Goal: Information Seeking & Learning: Learn about a topic

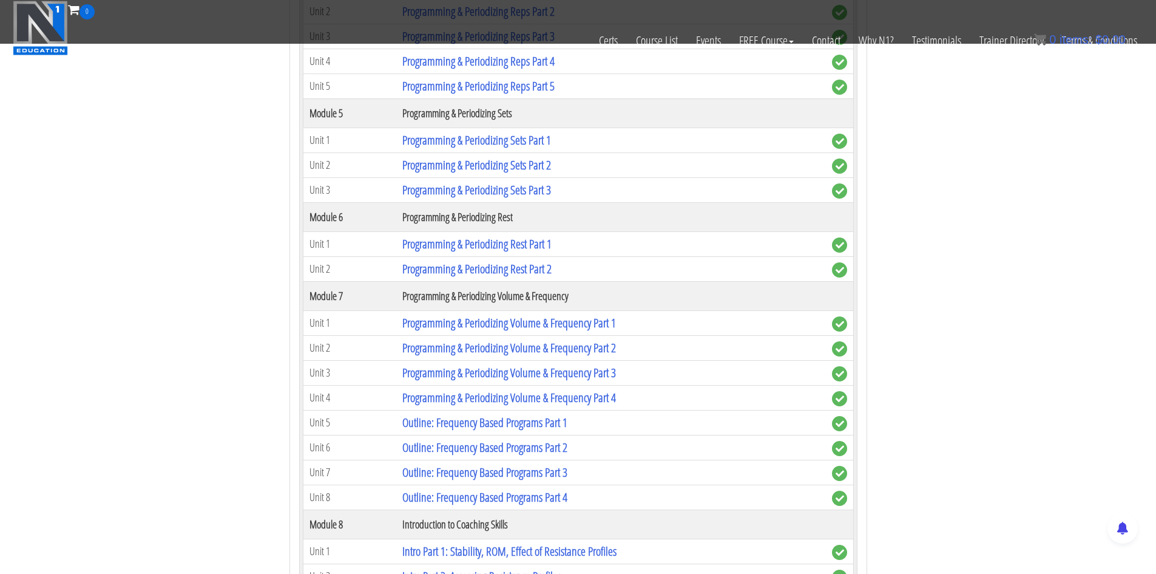
scroll to position [1639, 0]
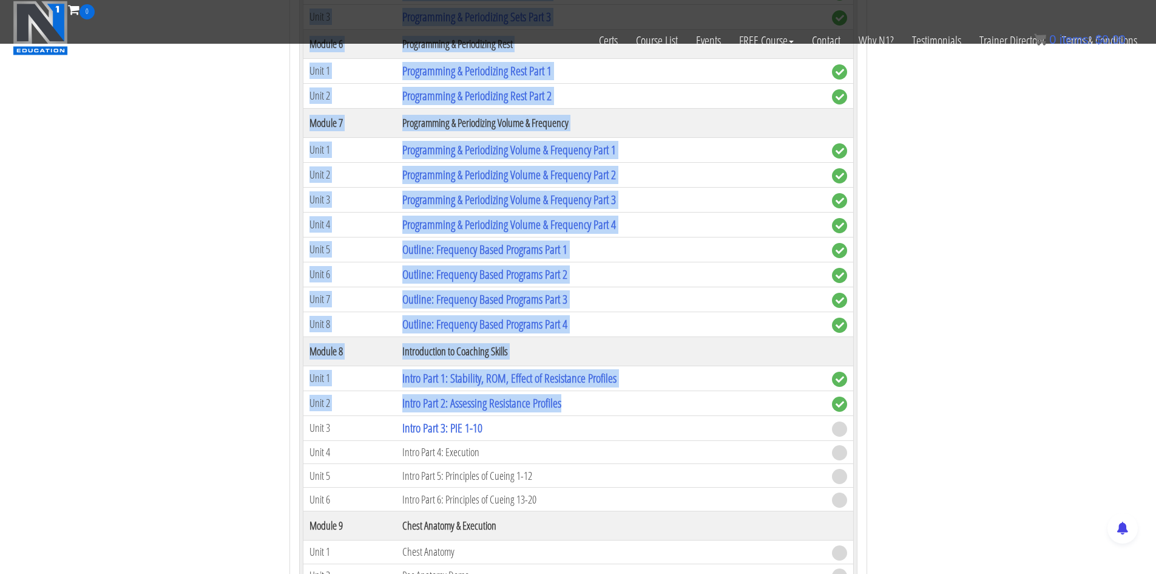
drag, startPoint x: 1037, startPoint y: 470, endPoint x: 736, endPoint y: 367, distance: 318.3
click at [756, 375] on section "Biomechanics Continued Education Enrollment Date Progress [DATE] (01:27:38 PM) …" at bounding box center [578, 516] width 1156 height 3995
click at [972, 435] on section "Biomechanics Continued Education Enrollment Date Progress [DATE] (01:27:38 PM) …" at bounding box center [578, 516] width 1156 height 3995
click at [848, 430] on td at bounding box center [840, 427] width 28 height 25
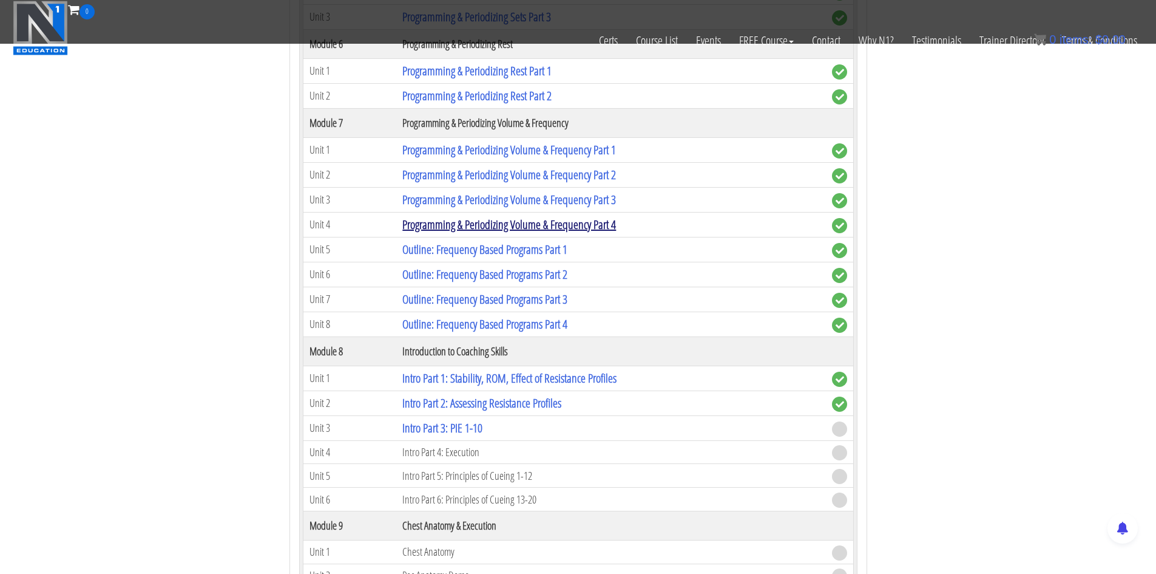
scroll to position [1532, 0]
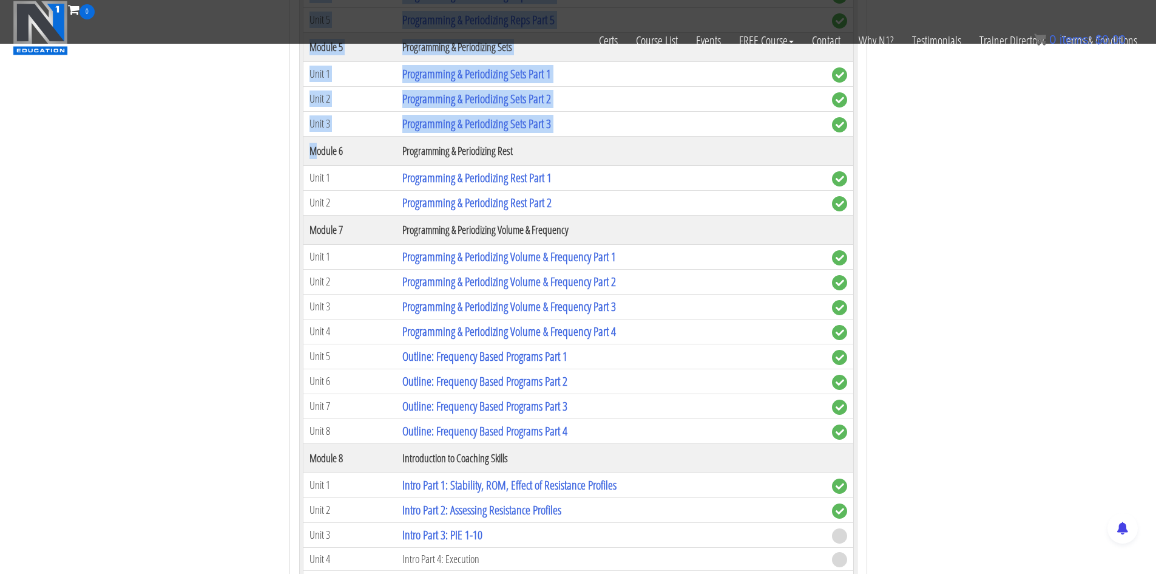
drag, startPoint x: 843, startPoint y: 421, endPoint x: 349, endPoint y: 158, distance: 558.8
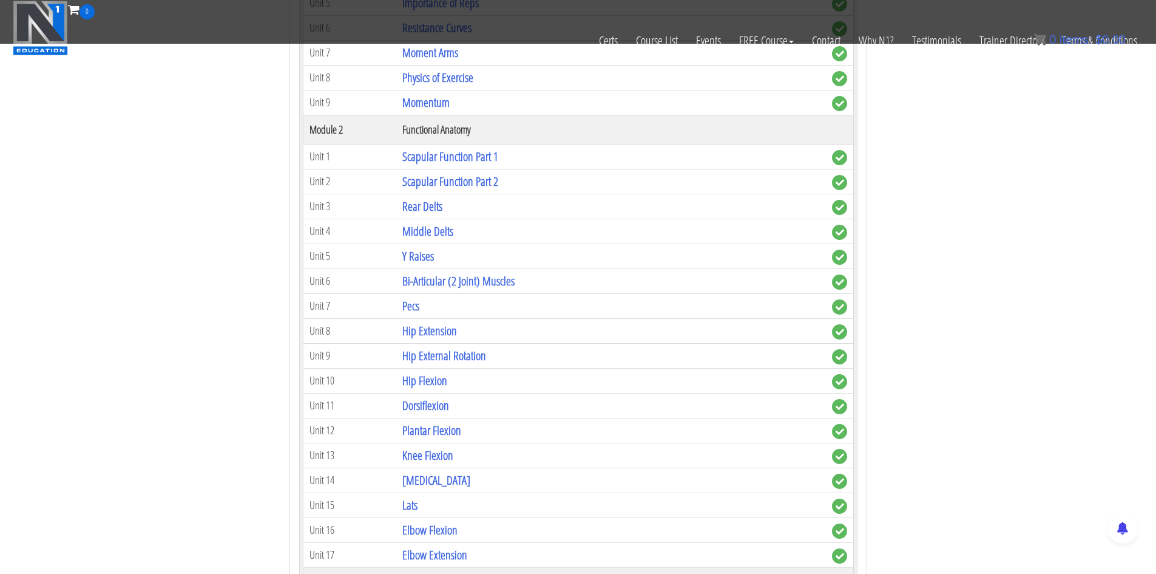
scroll to position [743, 0]
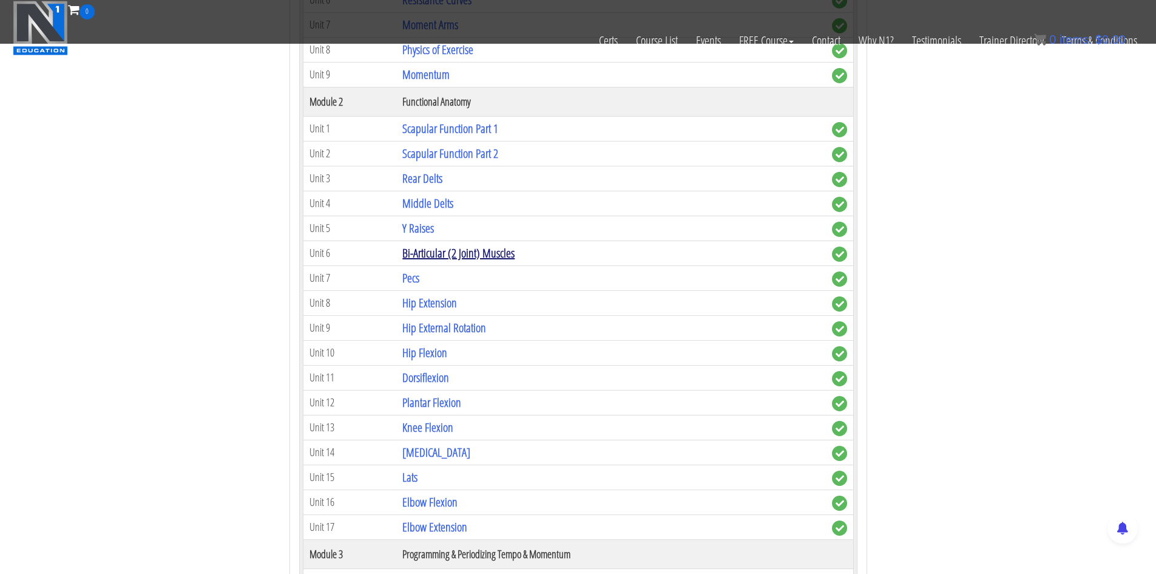
click at [494, 253] on link "Bi-Articular (2 Joint) Muscles" at bounding box center [458, 253] width 112 height 16
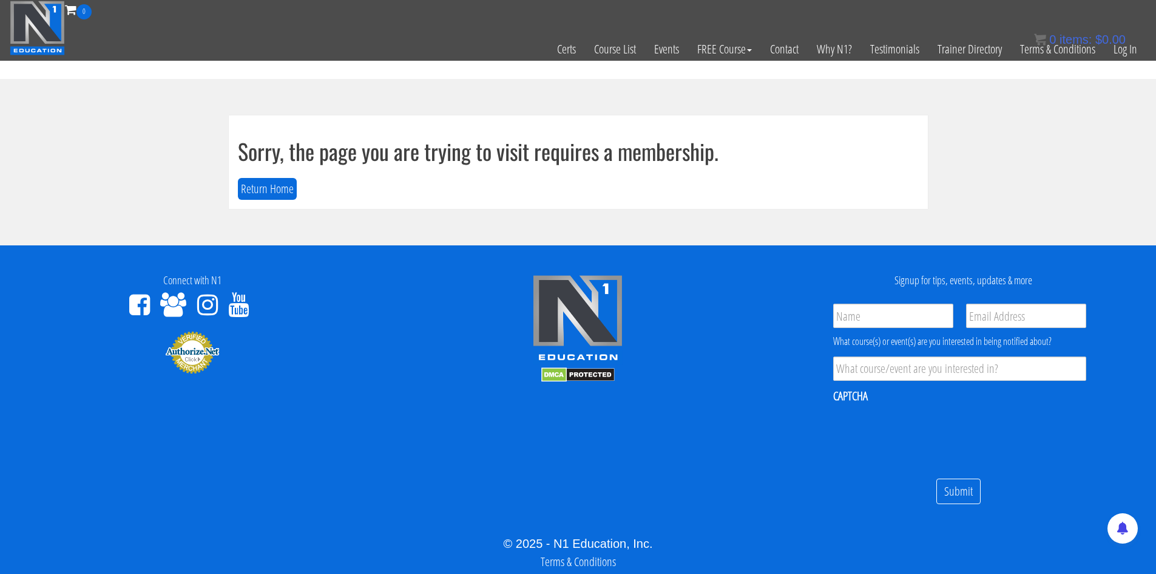
click at [1110, 46] on div "0 items: $ 0.00" at bounding box center [1080, 39] width 92 height 18
click at [1123, 47] on div "0 items: $ 0.00" at bounding box center [1080, 39] width 92 height 18
click at [1128, 53] on link "Log In" at bounding box center [1126, 48] width 42 height 59
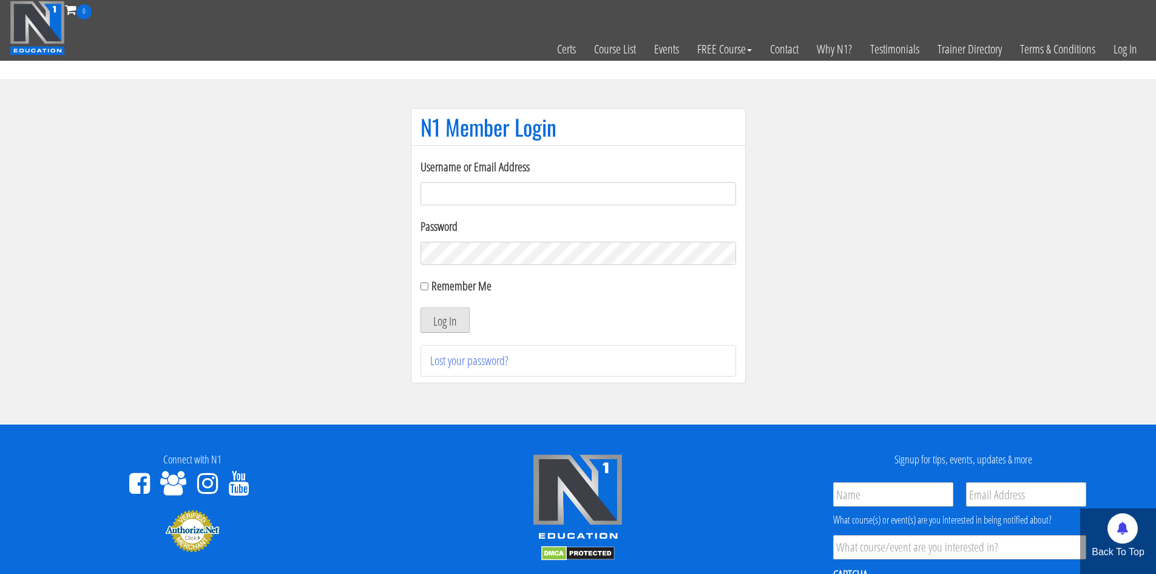
type input "makszietek@gmail.com"
click at [426, 316] on button "Log In" at bounding box center [445, 319] width 49 height 25
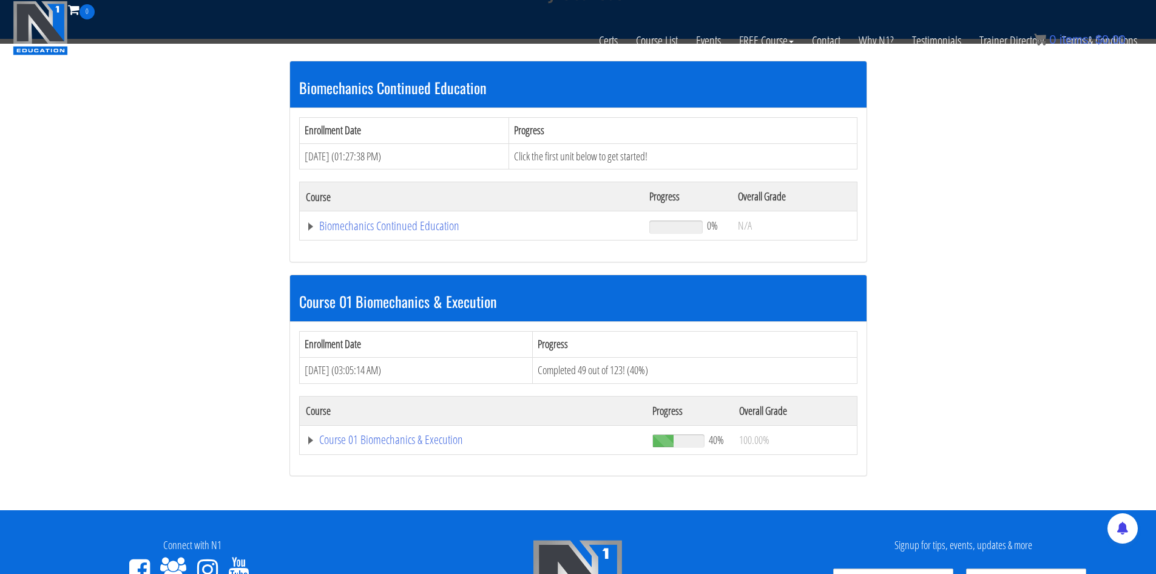
scroll to position [243, 0]
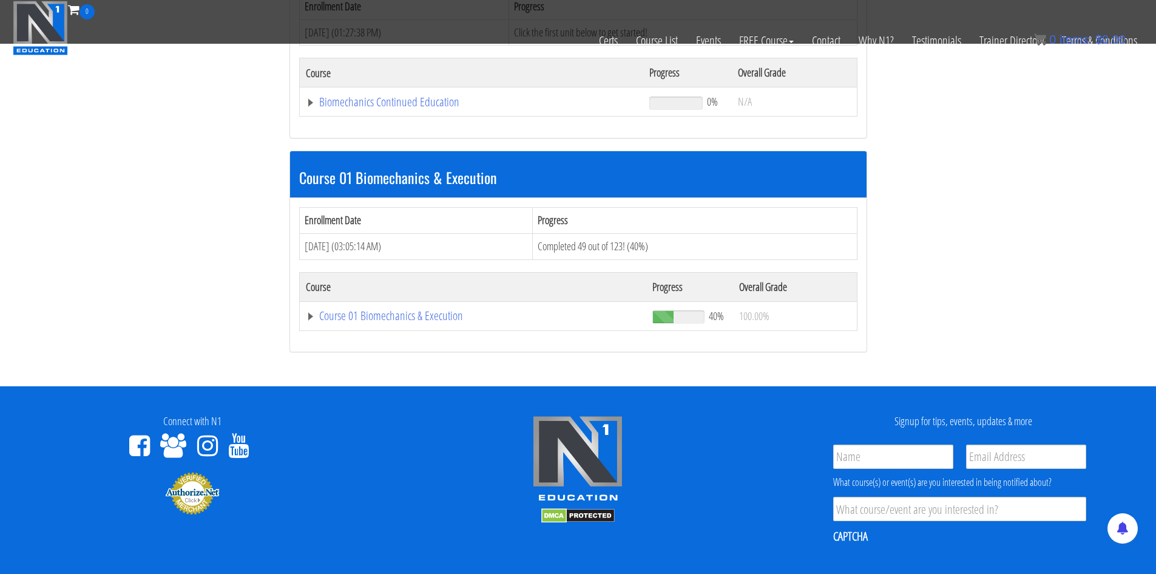
click at [379, 117] on td "Course 01 Biomechanics & Execution" at bounding box center [471, 101] width 344 height 29
drag, startPoint x: 379, startPoint y: 316, endPoint x: 388, endPoint y: 319, distance: 10.0
click at [379, 108] on link "Course 01 Biomechanics & Execution" at bounding box center [472, 102] width 332 height 12
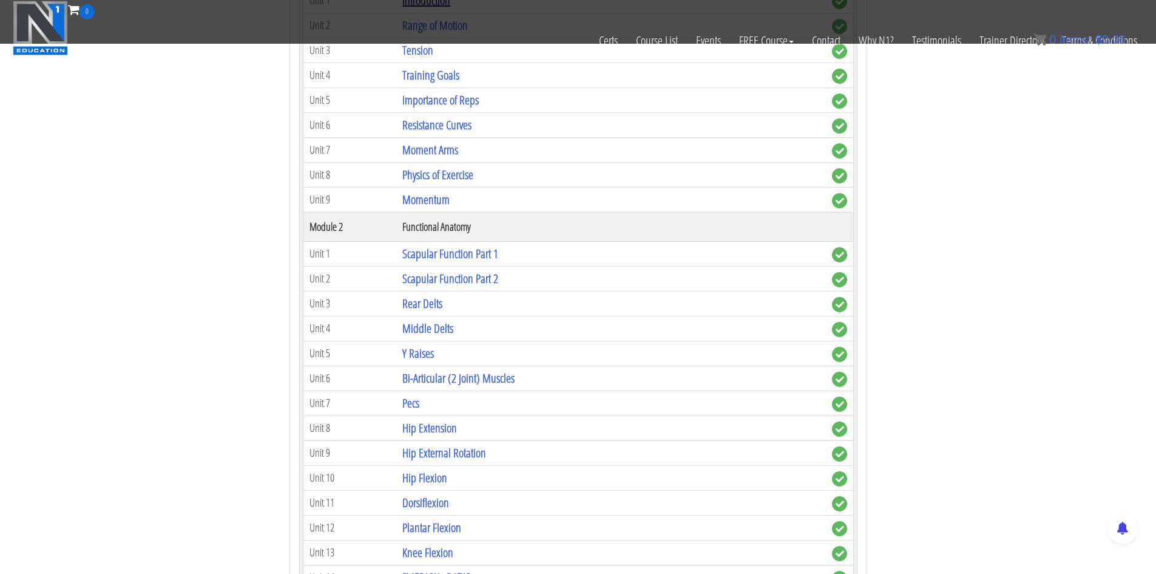
scroll to position [789, 0]
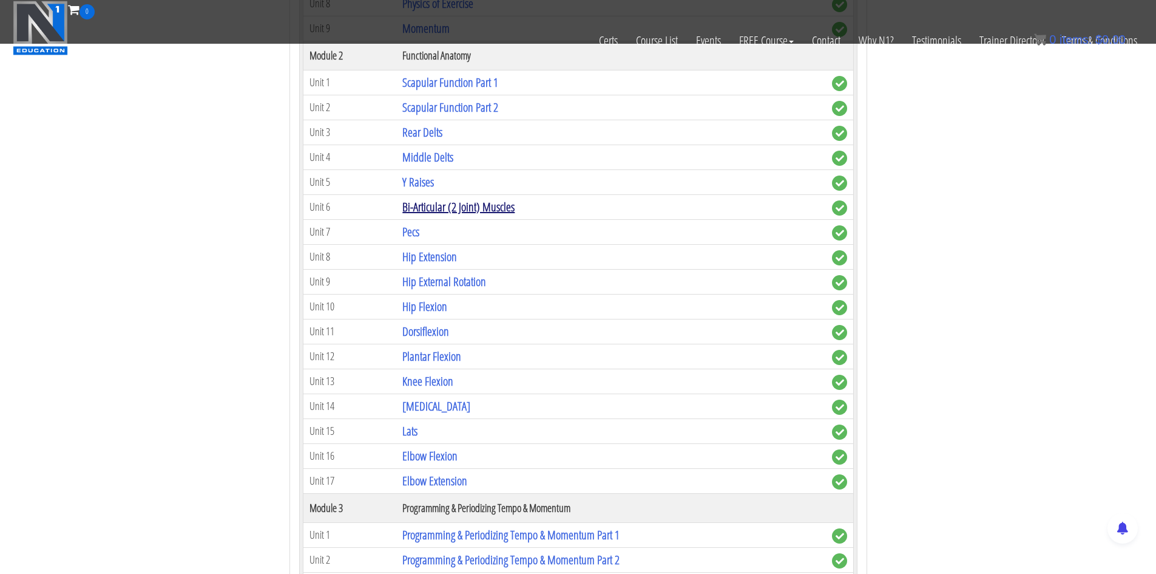
click at [438, 203] on link "Bi-Articular (2 Joint) Muscles" at bounding box center [458, 206] width 112 height 16
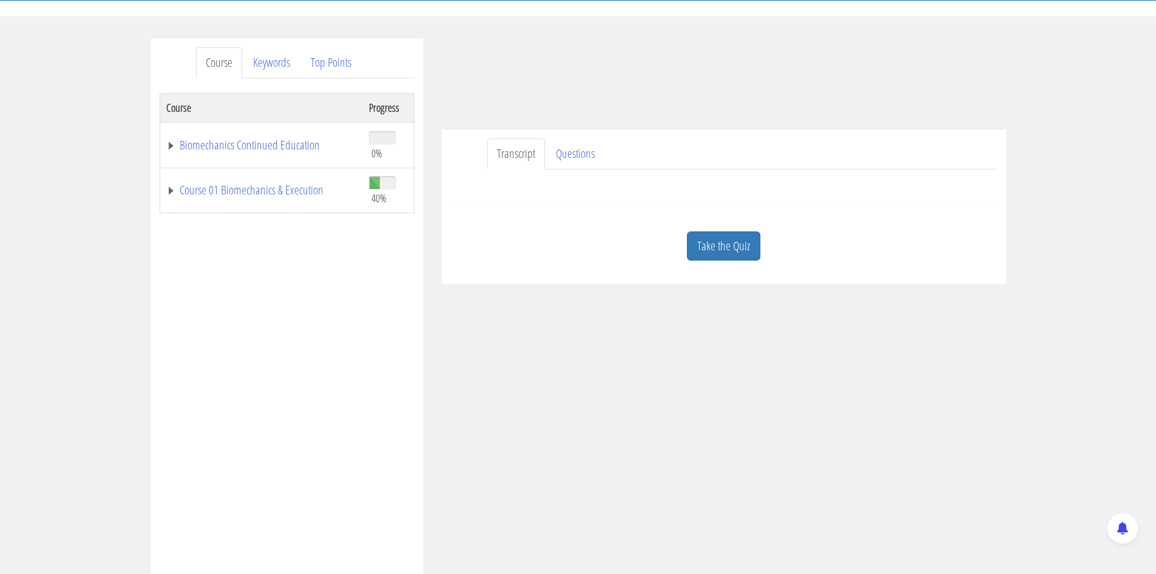
scroll to position [121, 0]
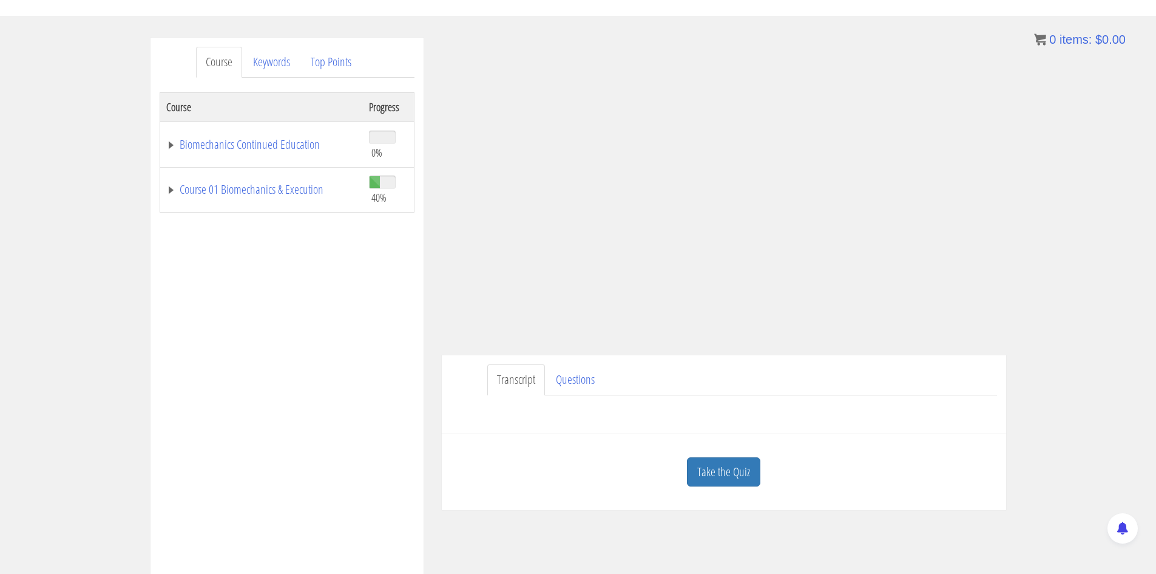
click at [853, 419] on div "Have a question on this unit? Please submit it here: Name * First Last Email * *" at bounding box center [724, 409] width 546 height 29
click at [294, 187] on link "Course 01 Biomechanics & Execution" at bounding box center [261, 189] width 191 height 12
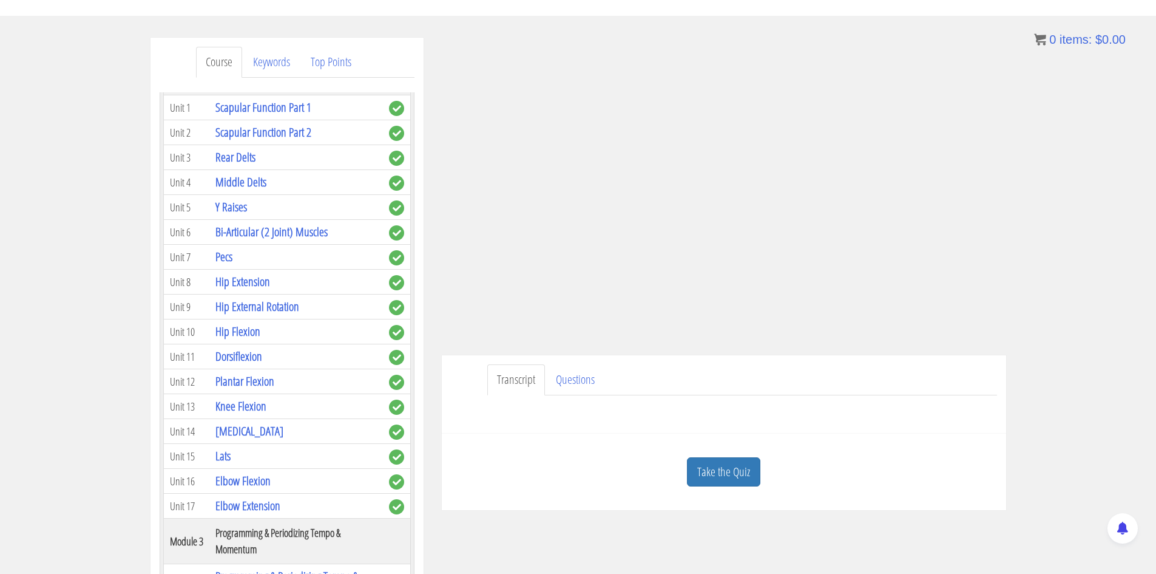
scroll to position [425, 0]
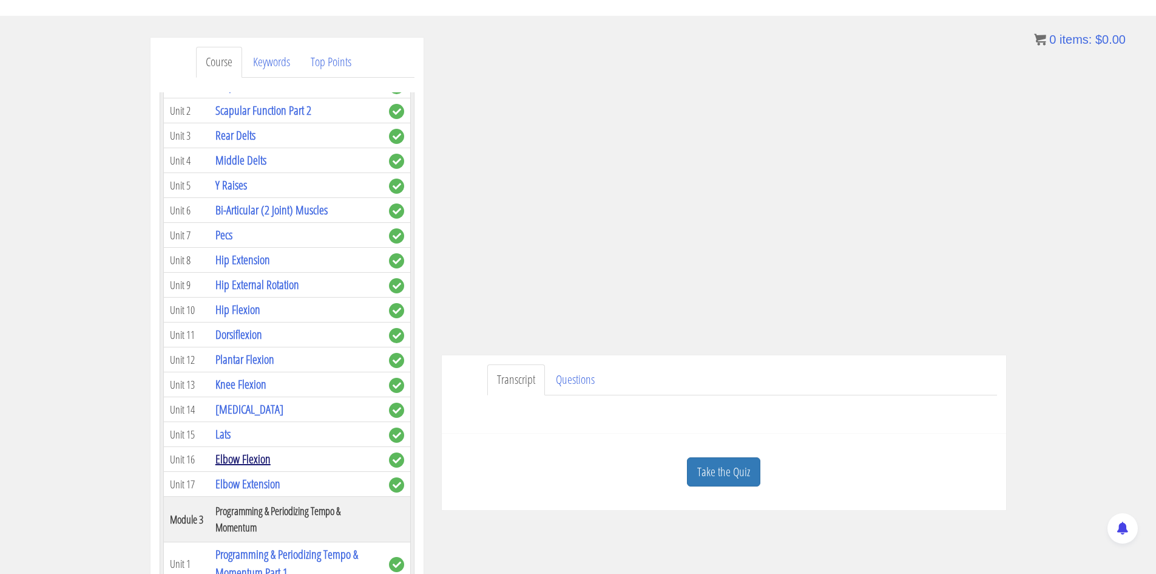
click at [259, 456] on link "Elbow Flexion" at bounding box center [242, 458] width 55 height 16
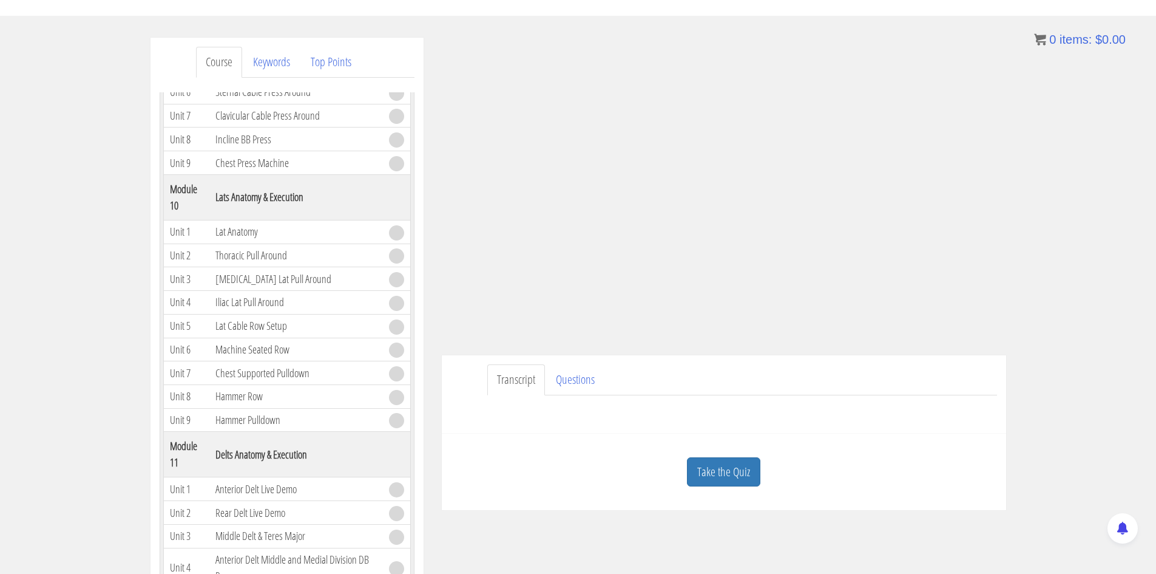
scroll to position [2179, 0]
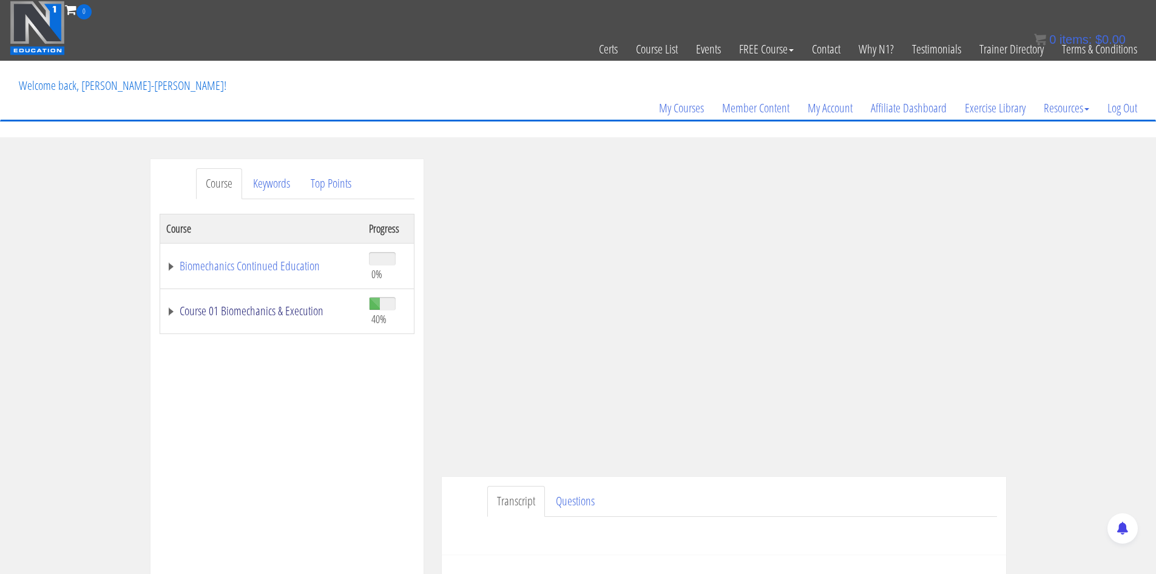
drag, startPoint x: 259, startPoint y: 313, endPoint x: 266, endPoint y: 317, distance: 8.4
click at [259, 313] on link "Course 01 Biomechanics & Execution" at bounding box center [261, 311] width 191 height 12
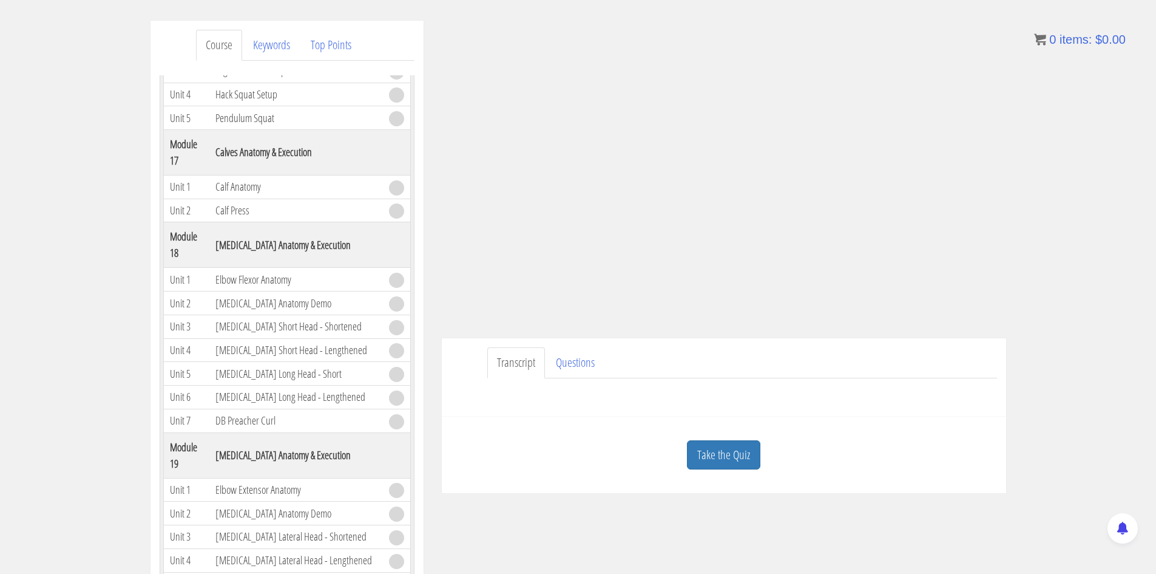
scroll to position [3632, 0]
drag, startPoint x: 301, startPoint y: 392, endPoint x: 200, endPoint y: 369, distance: 103.8
